Goal: Leave review/rating: Leave review/rating

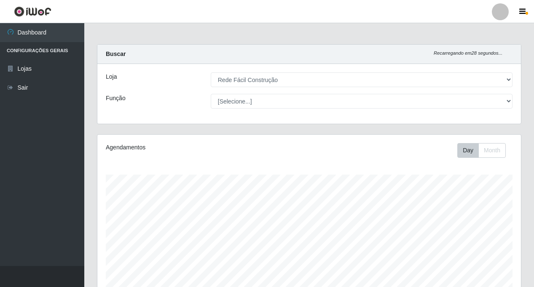
select select "318"
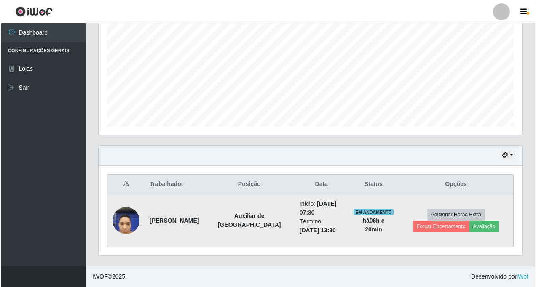
scroll to position [175, 424]
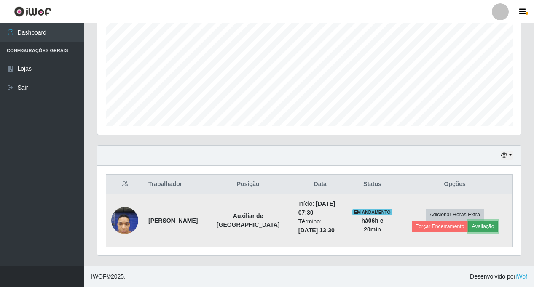
click at [468, 228] on button "Avaliação" at bounding box center [483, 227] width 30 height 12
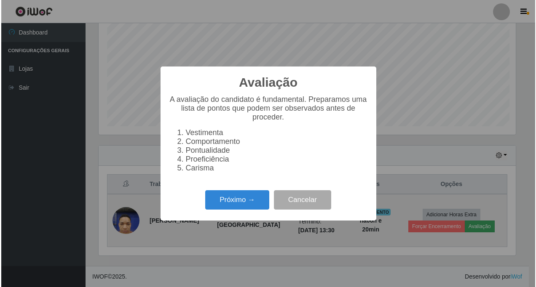
scroll to position [175, 419]
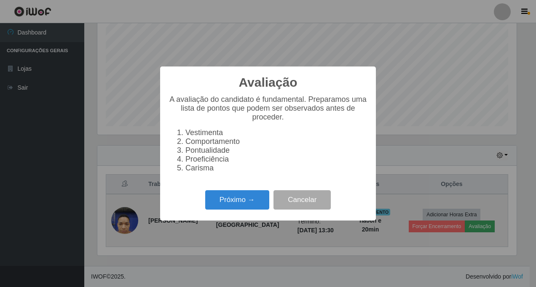
click at [439, 228] on div "Avaliação × A avaliação do candidato é fundamental. Preparamos uma lista de pon…" at bounding box center [268, 143] width 536 height 287
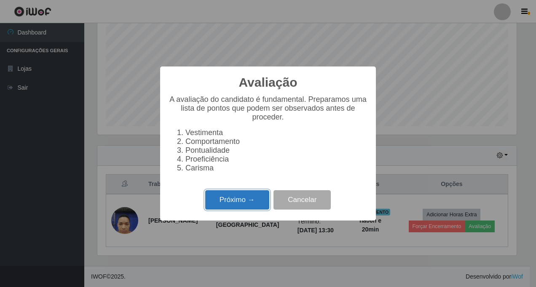
click at [227, 206] on button "Próximo →" at bounding box center [237, 201] width 64 height 20
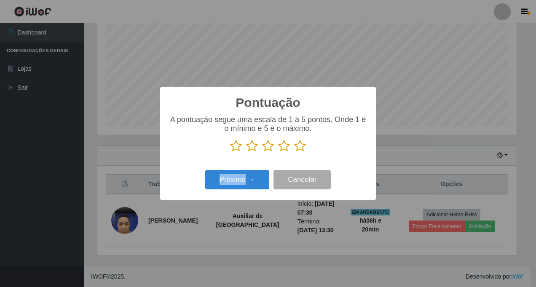
scroll to position [421303, 421058]
click at [227, 206] on div "Pontuação × A pontuação segue uma escala de 1 à 5 pontos. Onde 1 é o mínimo e 5…" at bounding box center [268, 143] width 536 height 287
click at [267, 148] on icon at bounding box center [268, 146] width 12 height 13
click at [262, 153] on input "radio" at bounding box center [262, 153] width 0 height 0
click at [234, 181] on button "Próximo →" at bounding box center [237, 180] width 64 height 20
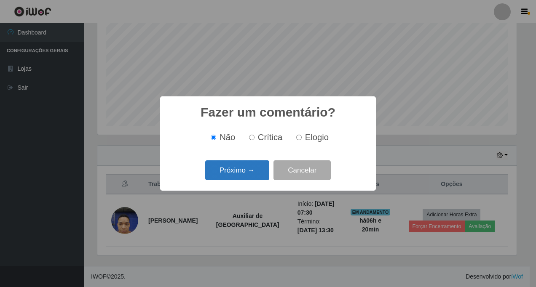
click at [233, 177] on button "Próximo →" at bounding box center [237, 171] width 64 height 20
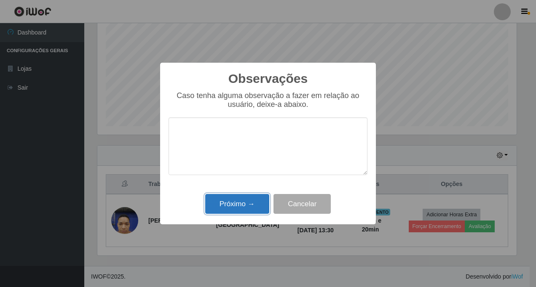
click at [228, 204] on button "Próximo →" at bounding box center [237, 204] width 64 height 20
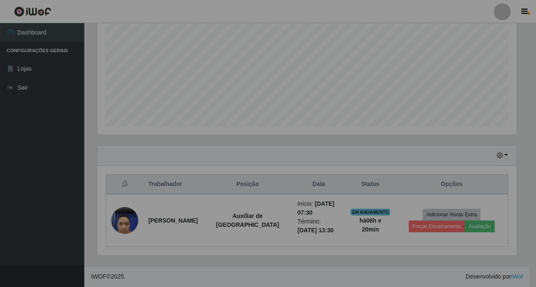
click at [228, 204] on div "Observações × Caso tenha alguma observação a fazer em relação ao usuário, deixe…" at bounding box center [268, 143] width 536 height 287
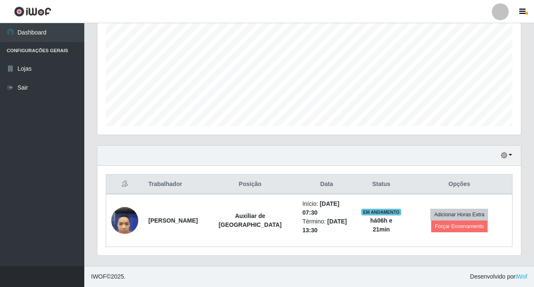
scroll to position [166, 0]
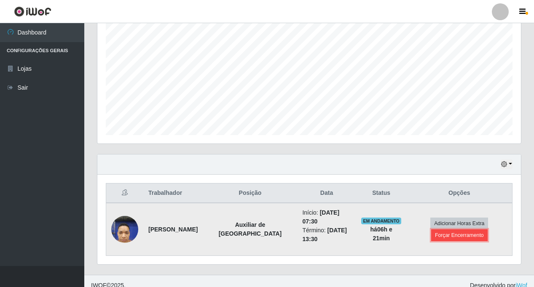
click at [456, 230] on button "Forçar Encerramento" at bounding box center [459, 236] width 56 height 12
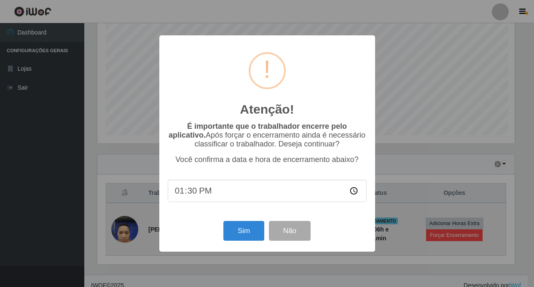
scroll to position [175, 419]
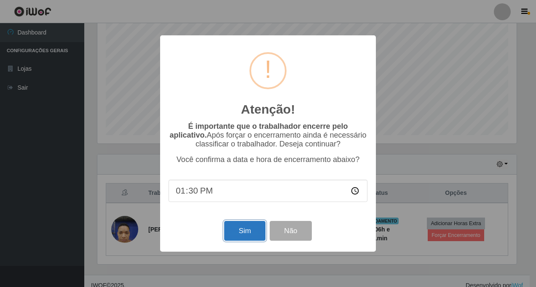
click at [247, 233] on button "Sim" at bounding box center [244, 231] width 41 height 20
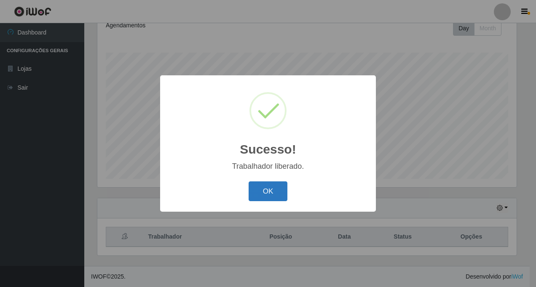
click at [260, 185] on button "OK" at bounding box center [268, 192] width 39 height 20
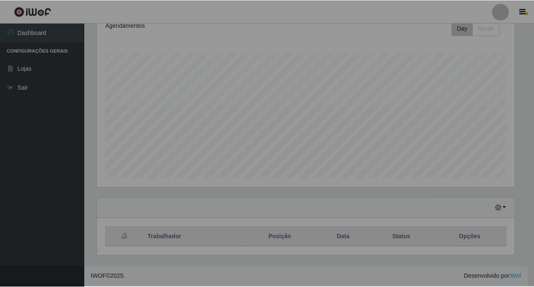
scroll to position [175, 424]
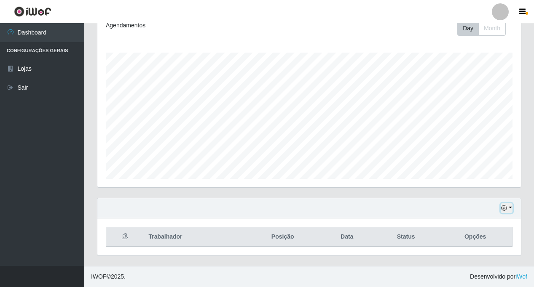
click at [512, 207] on button "button" at bounding box center [507, 209] width 12 height 10
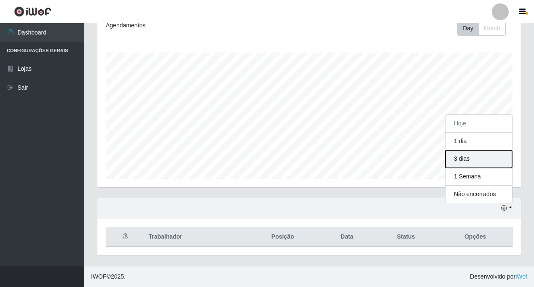
click at [462, 159] on button "3 dias" at bounding box center [479, 159] width 67 height 18
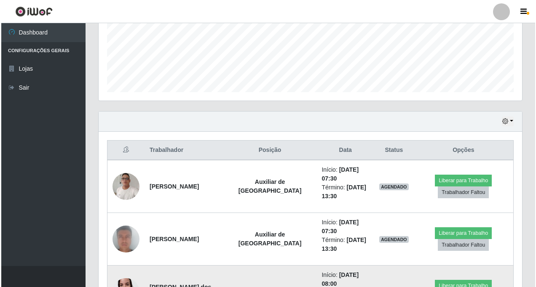
scroll to position [333, 0]
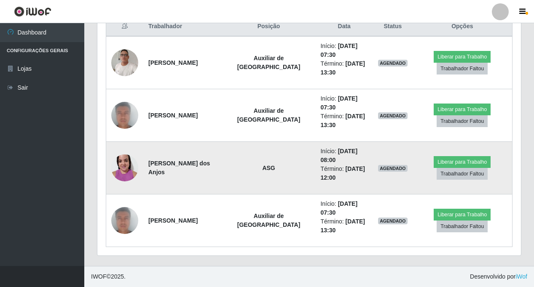
click at [121, 168] on img at bounding box center [124, 168] width 27 height 36
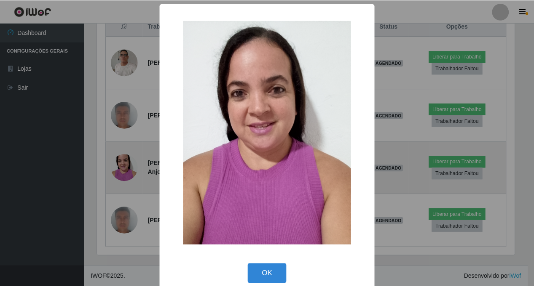
scroll to position [175, 419]
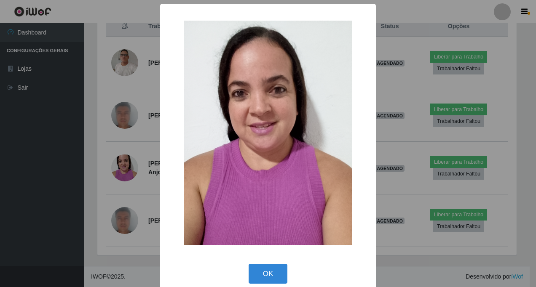
click at [121, 166] on div "× OK Cancel" at bounding box center [268, 143] width 536 height 287
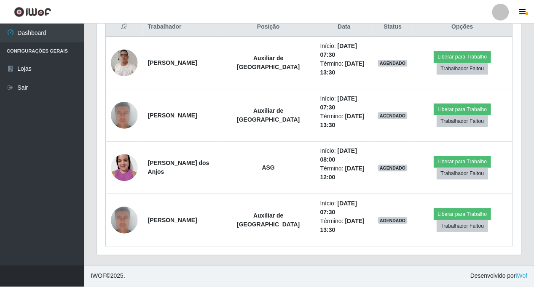
scroll to position [175, 424]
